Goal: Find specific page/section: Find specific page/section

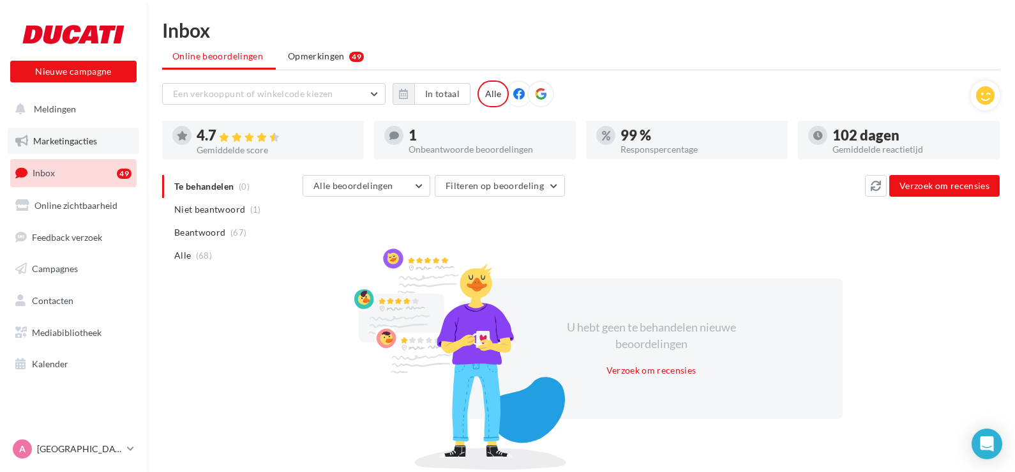
click at [43, 142] on span "Marketingacties" at bounding box center [65, 140] width 64 height 11
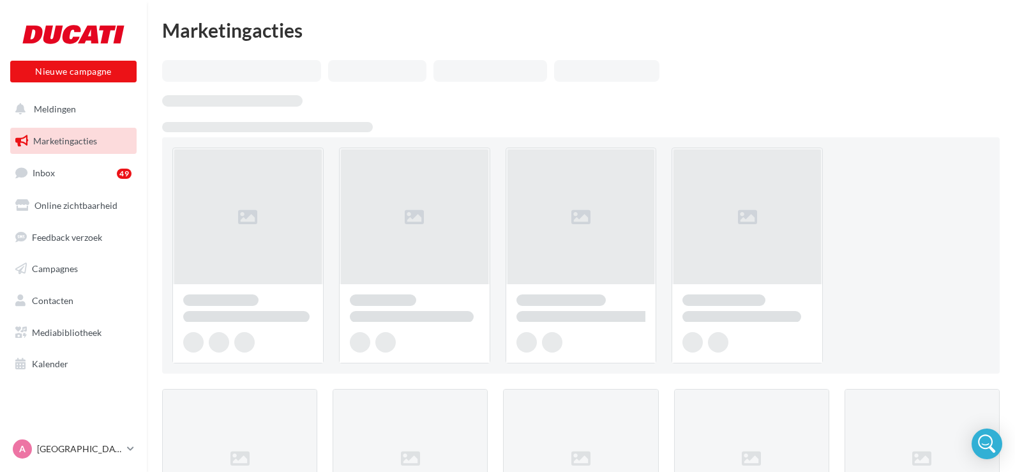
click at [50, 175] on span "Inbox" at bounding box center [44, 172] width 22 height 11
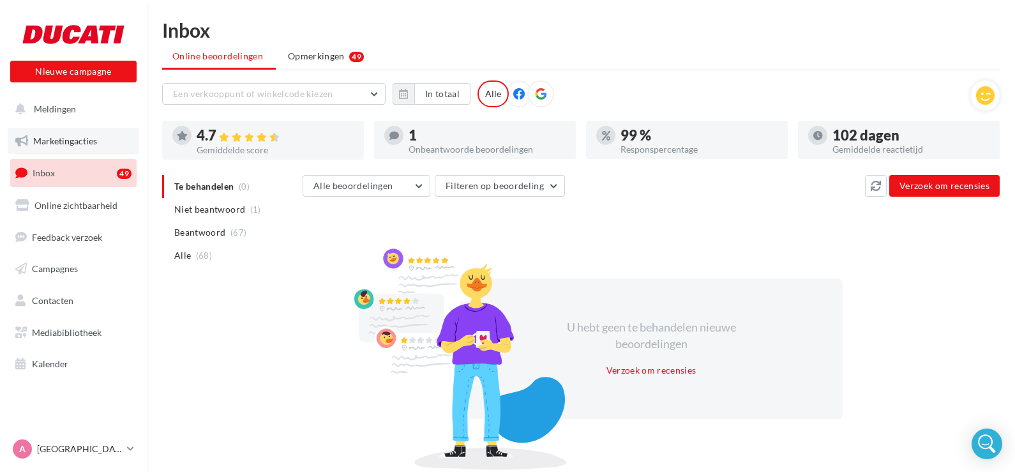
click at [71, 147] on link "Marketingacties" at bounding box center [73, 141] width 131 height 27
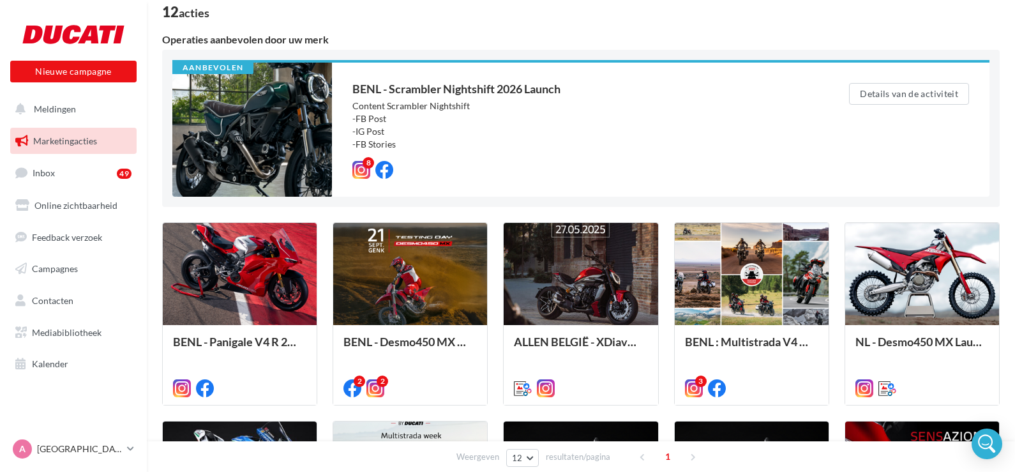
scroll to position [87, 0]
